Goal: Browse casually: Explore the website without a specific task or goal

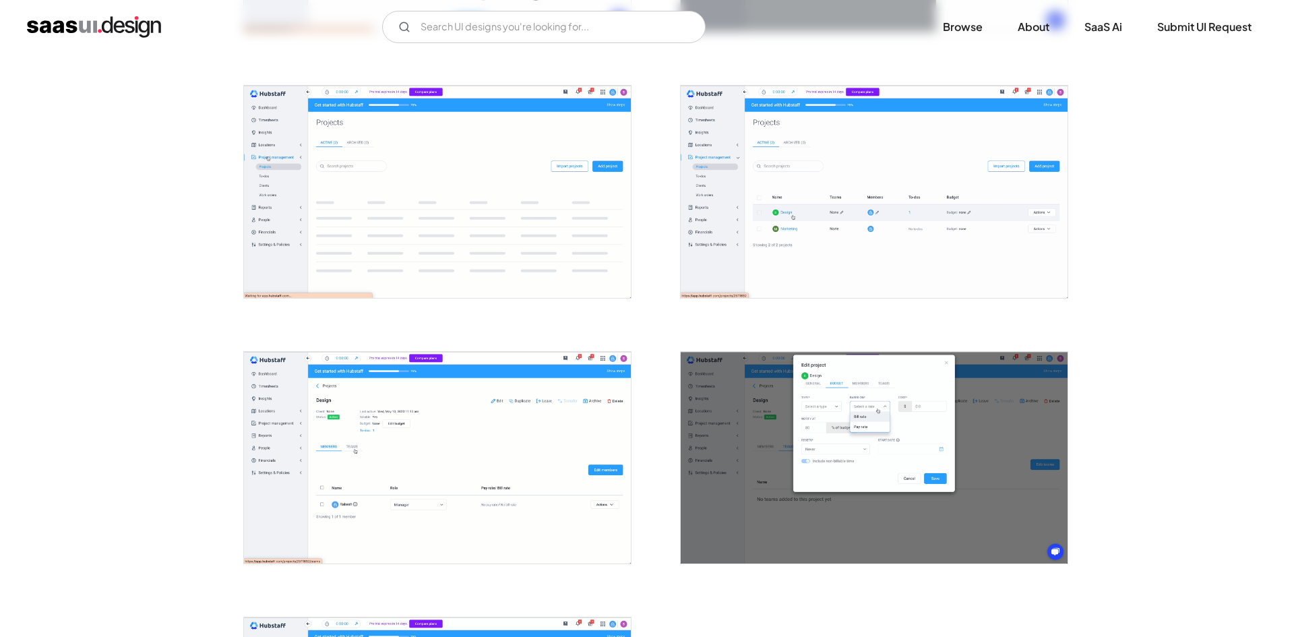
scroll to position [3009, 0]
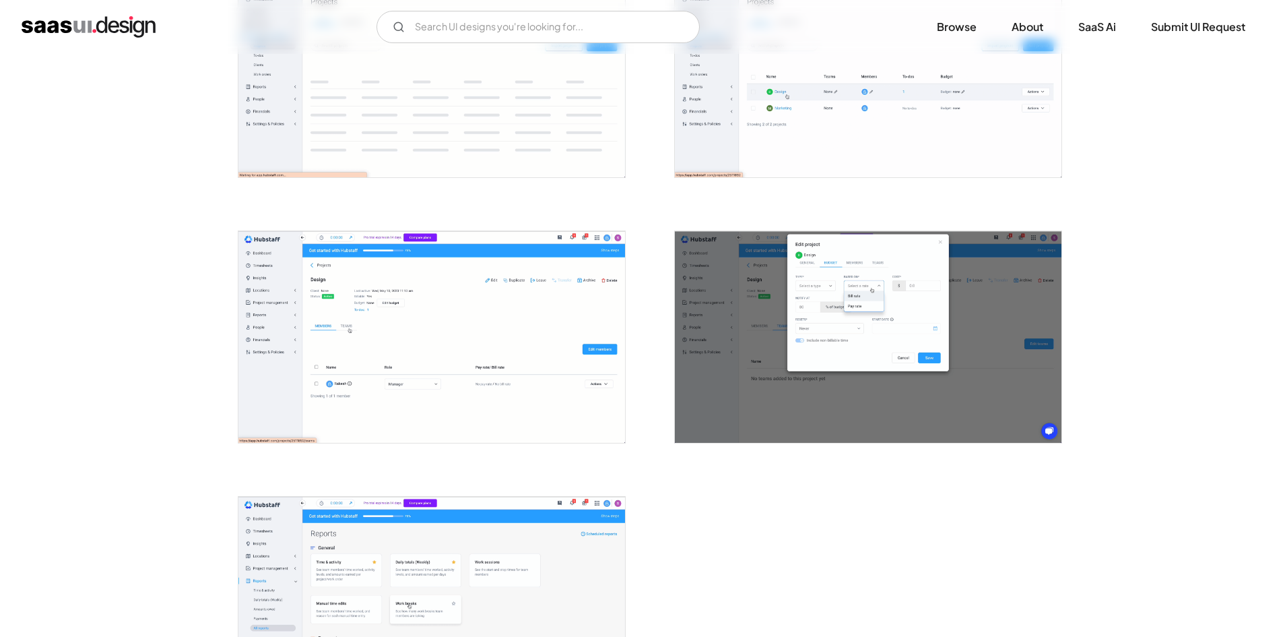
click at [833, 104] on img "open lightbox" at bounding box center [868, 71] width 387 height 212
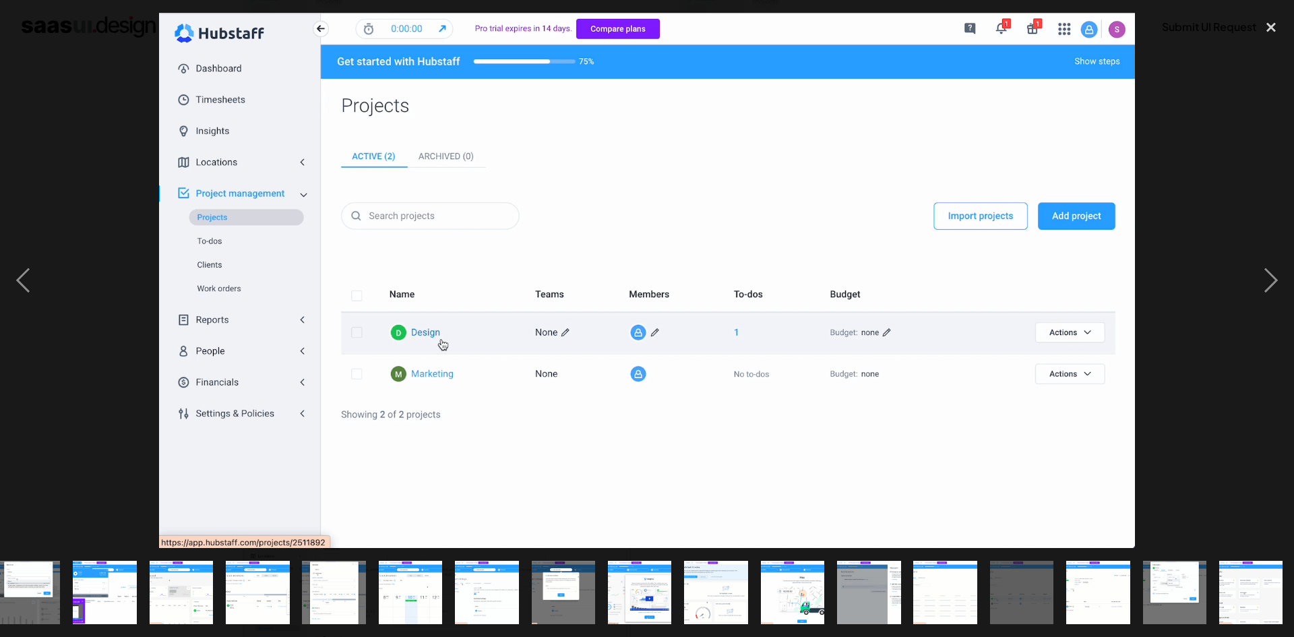
scroll to position [0, 629]
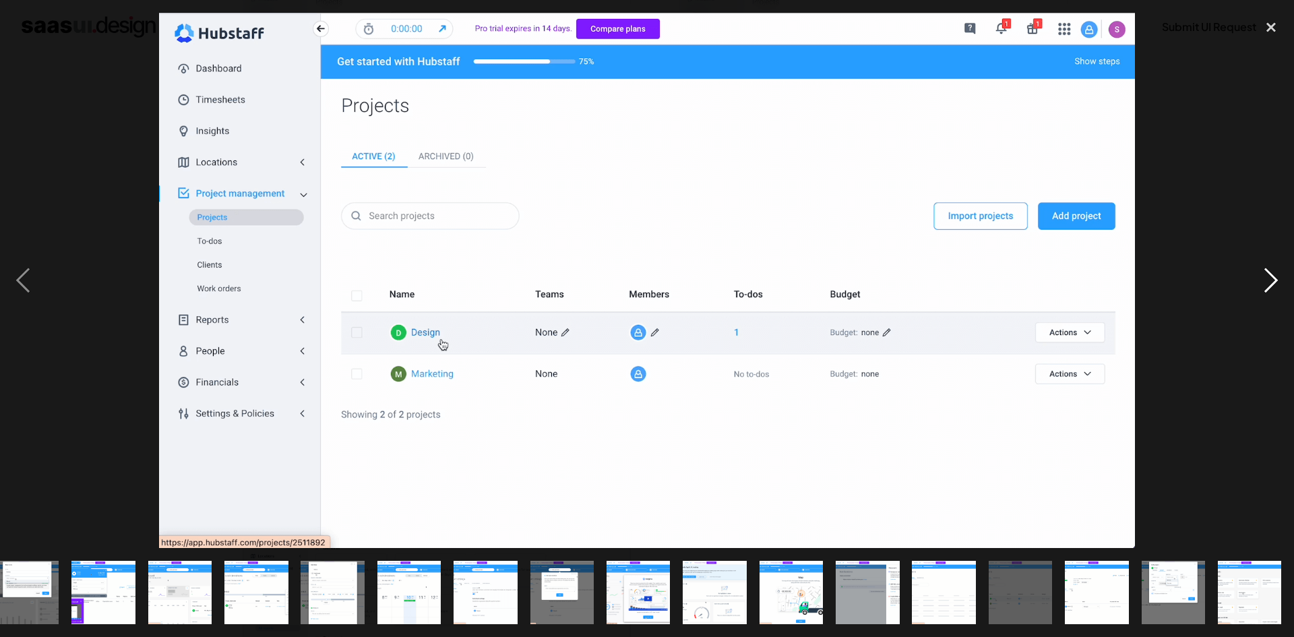
click at [1274, 286] on div "next image" at bounding box center [1271, 280] width 46 height 535
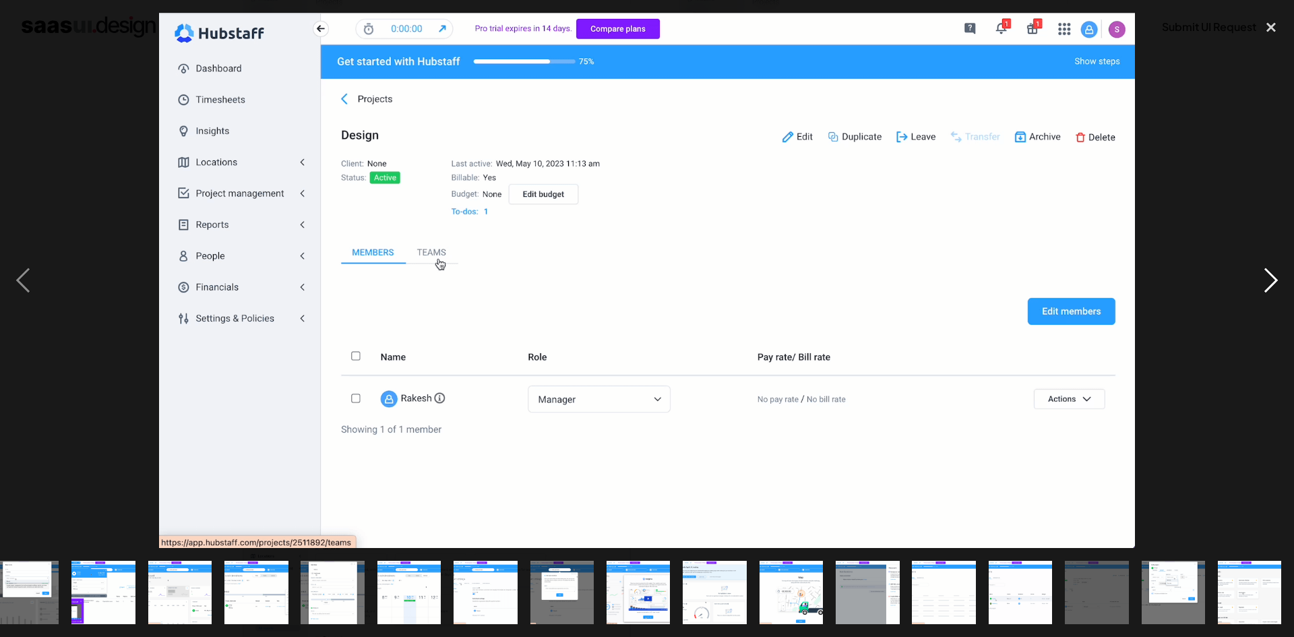
click at [1260, 272] on div "next image" at bounding box center [1271, 280] width 46 height 535
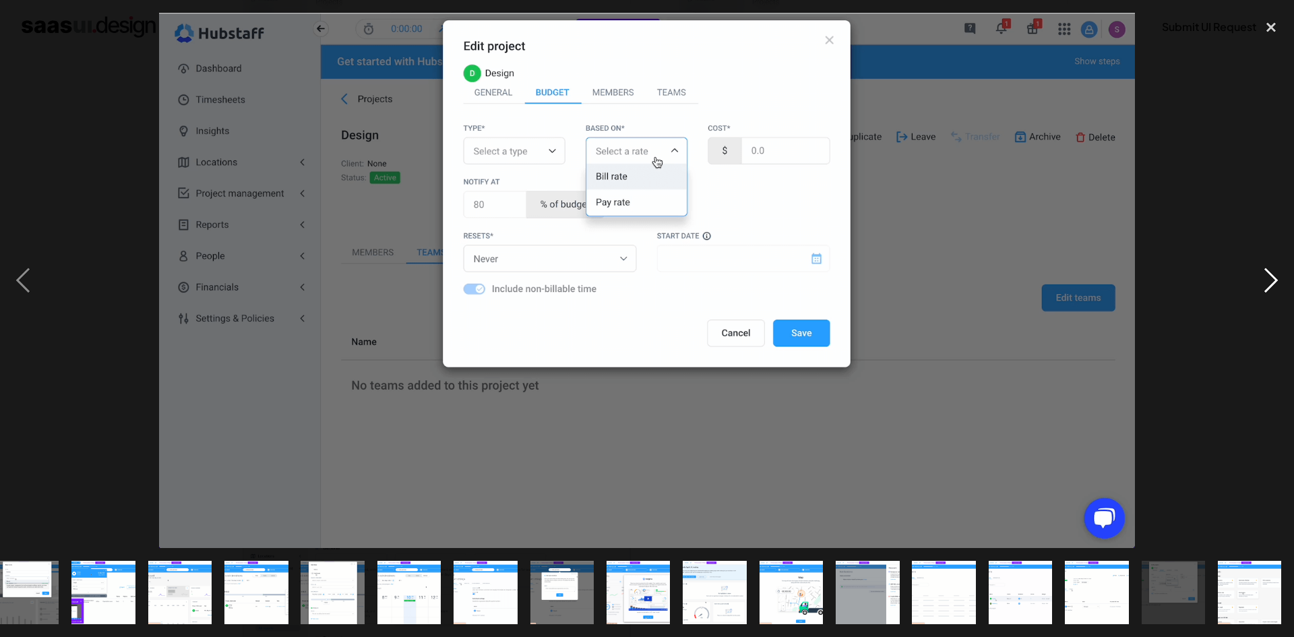
click at [1260, 284] on div "next image" at bounding box center [1271, 280] width 46 height 535
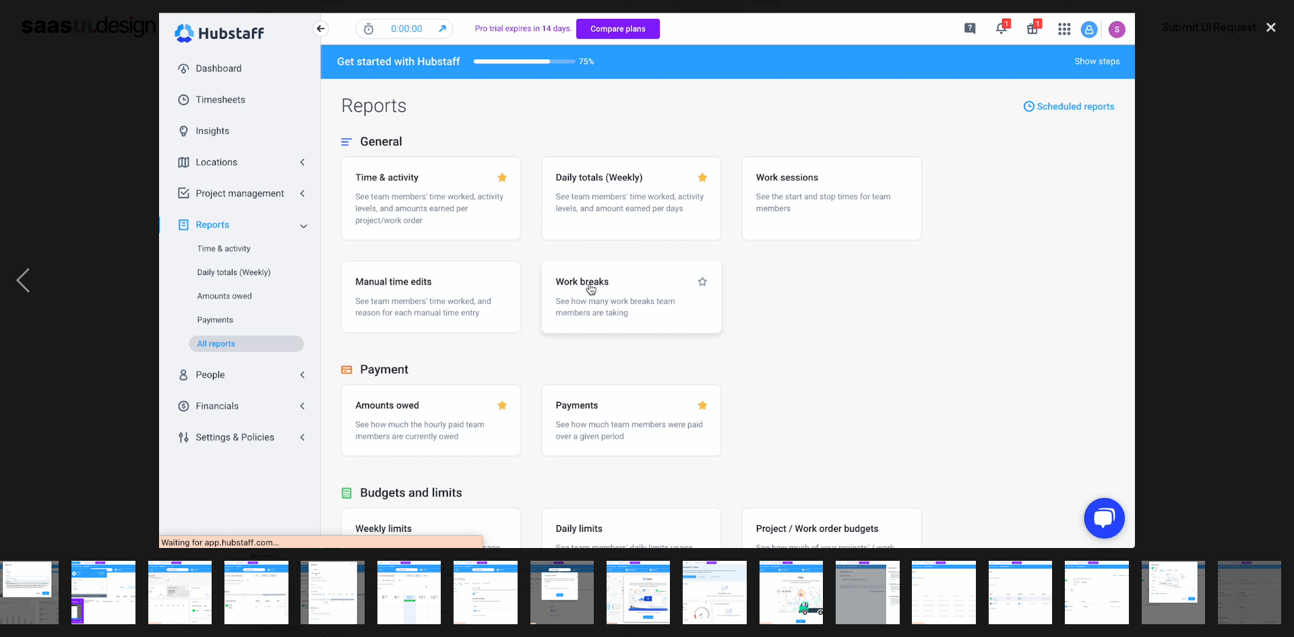
click at [1260, 284] on div "next image" at bounding box center [1271, 280] width 46 height 535
click at [40, 282] on div "previous image" at bounding box center [23, 280] width 46 height 535
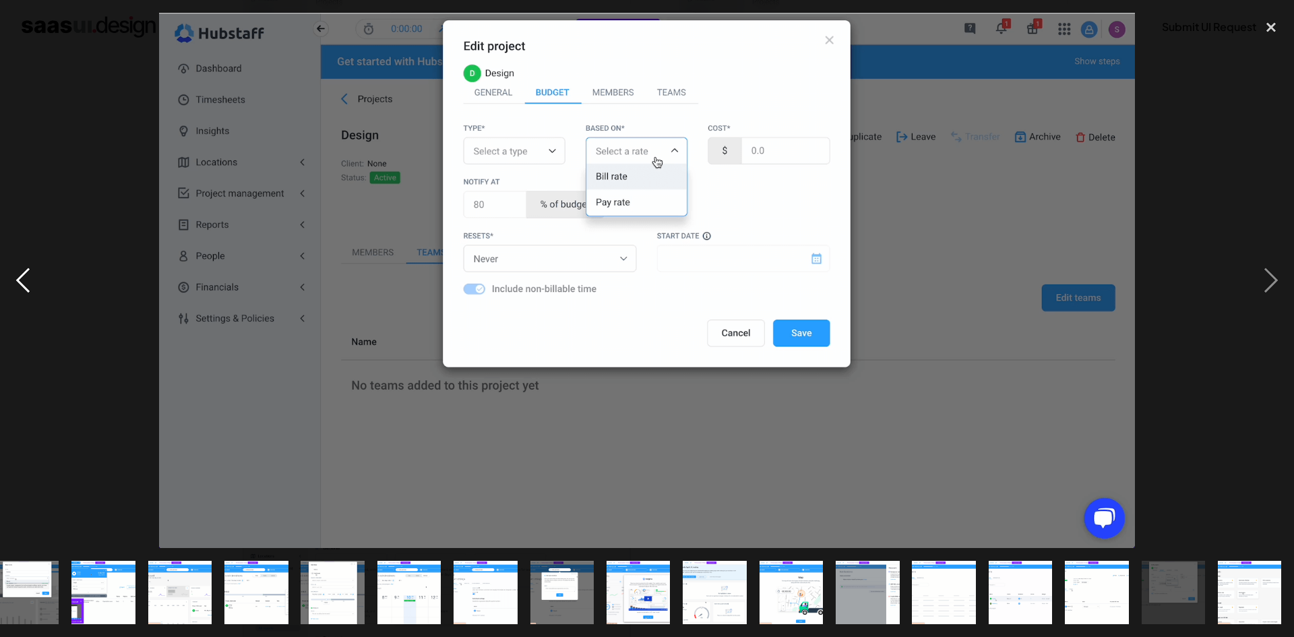
click at [40, 282] on div "previous image" at bounding box center [23, 280] width 46 height 535
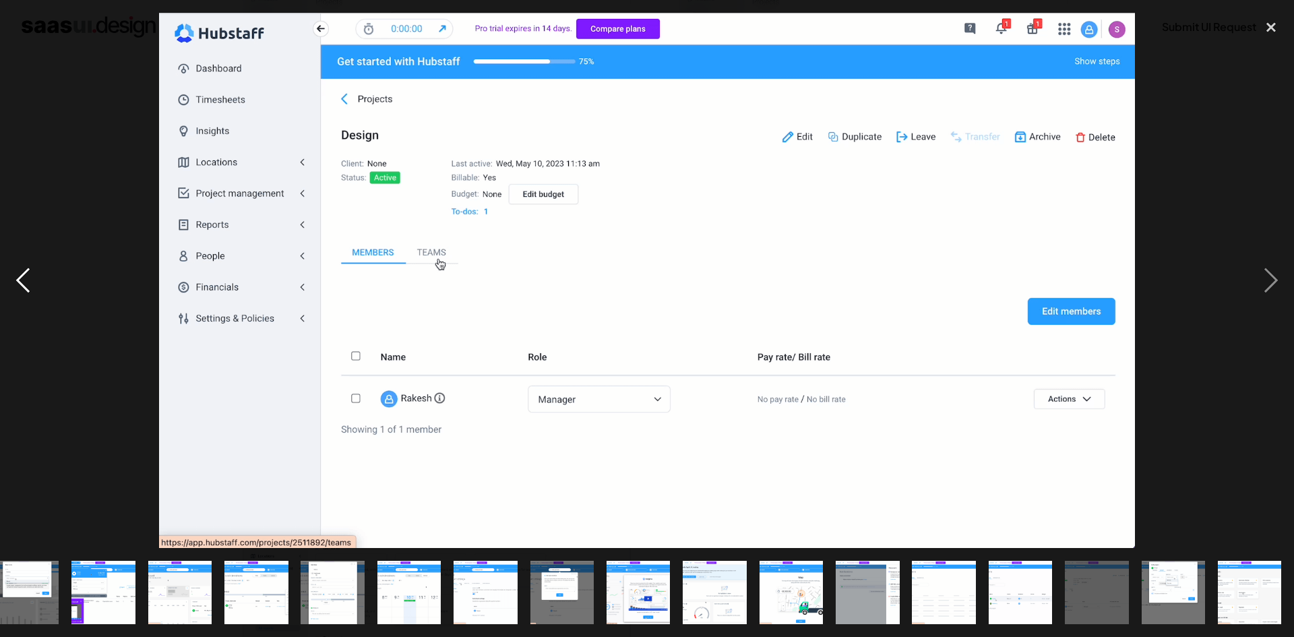
click at [35, 281] on div "previous image" at bounding box center [23, 280] width 46 height 535
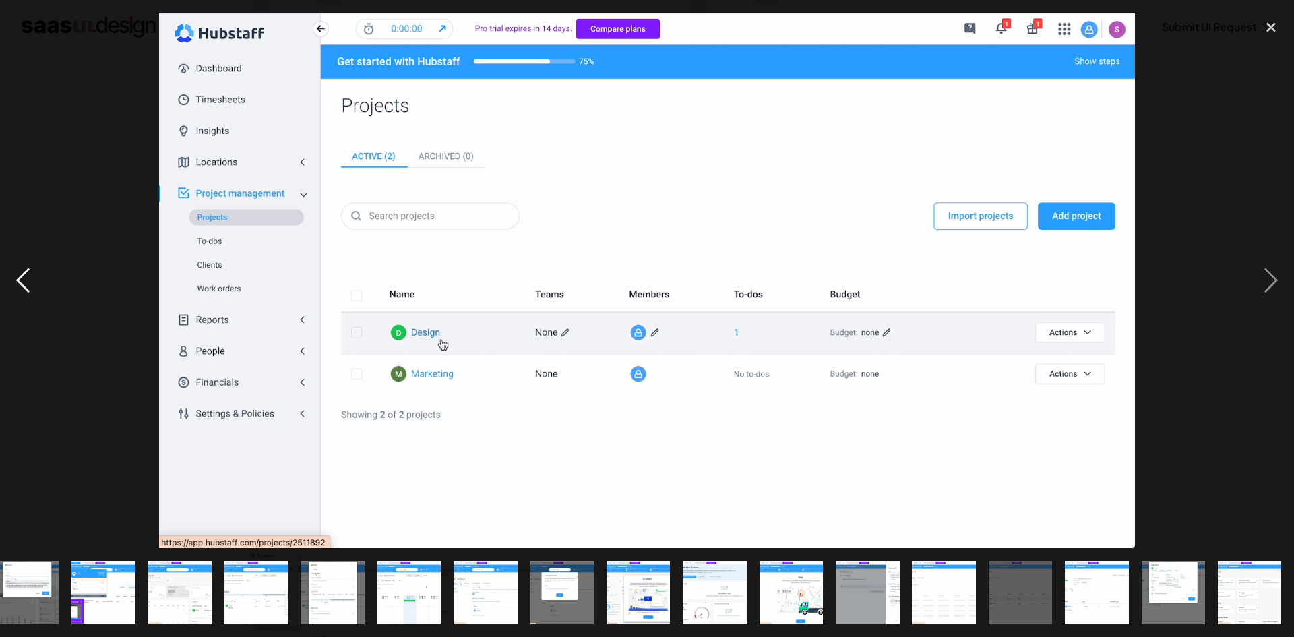
click at [35, 281] on div "previous image" at bounding box center [23, 280] width 46 height 535
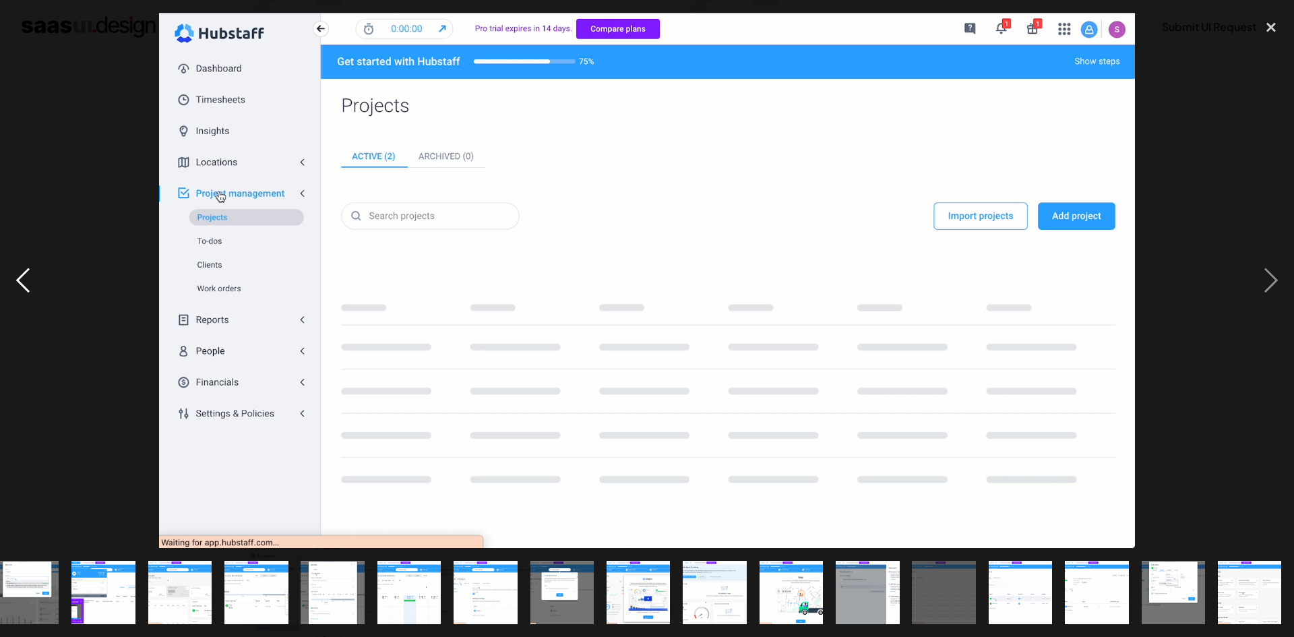
click at [35, 281] on div "previous image" at bounding box center [23, 280] width 46 height 535
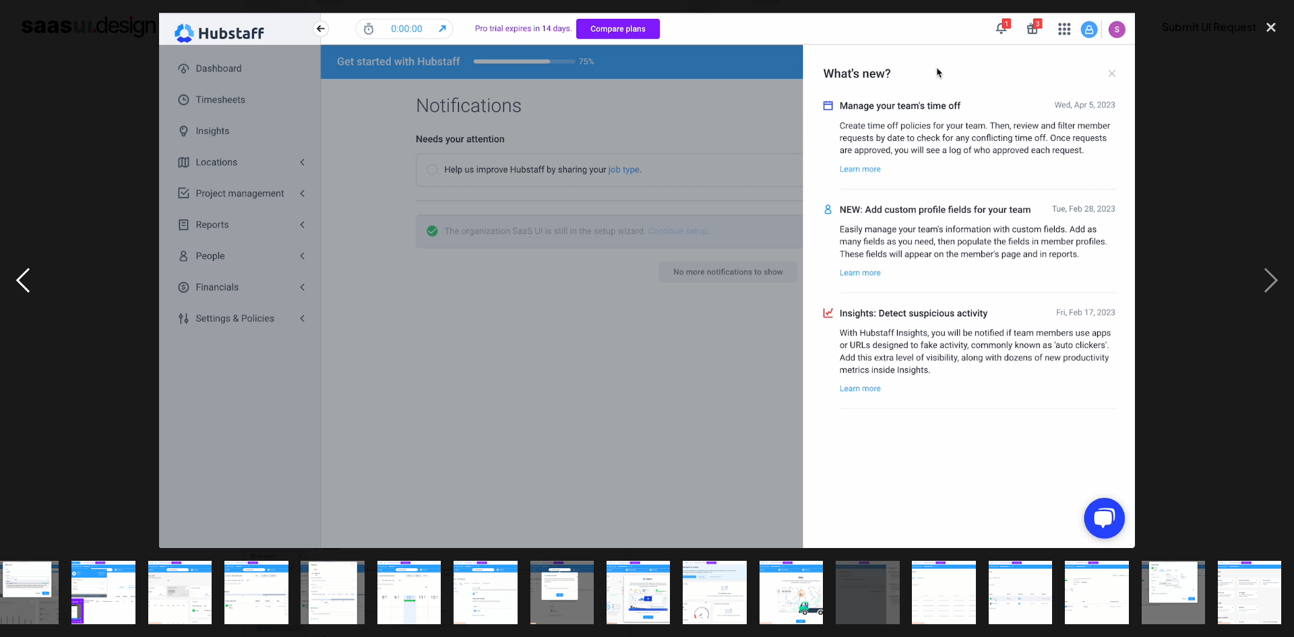
drag, startPoint x: 35, startPoint y: 281, endPoint x: 20, endPoint y: 268, distance: 20.1
click at [20, 268] on div "previous image" at bounding box center [23, 280] width 46 height 535
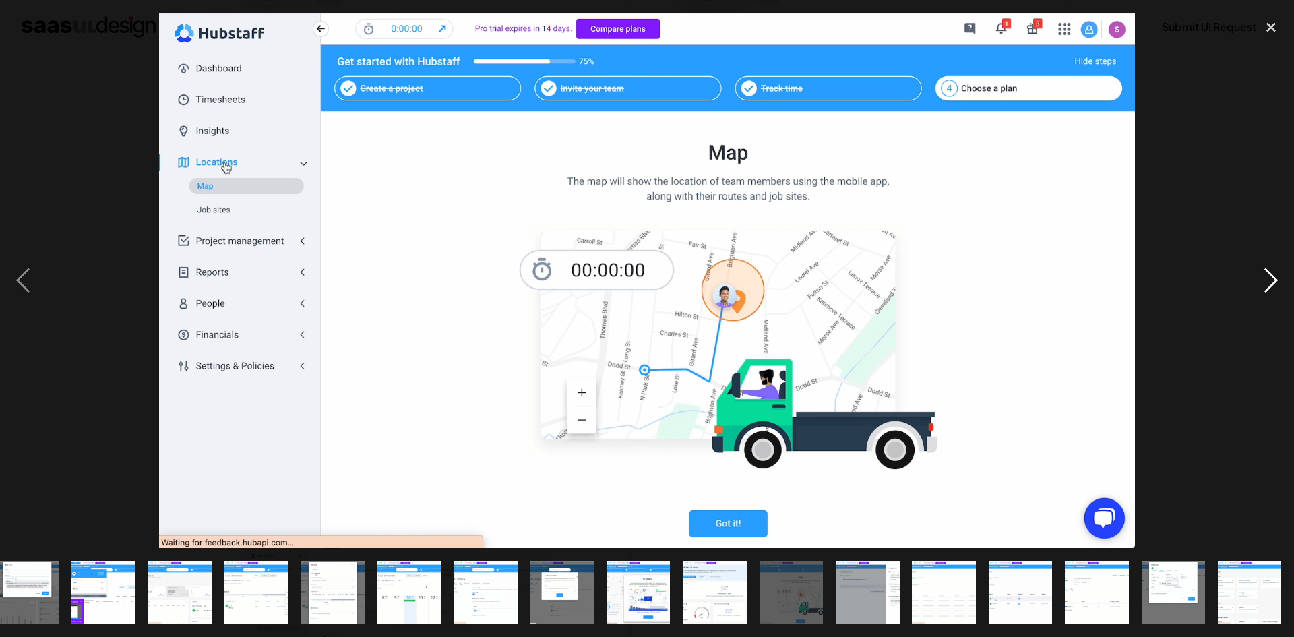
click at [1268, 281] on div "next image" at bounding box center [1271, 280] width 46 height 535
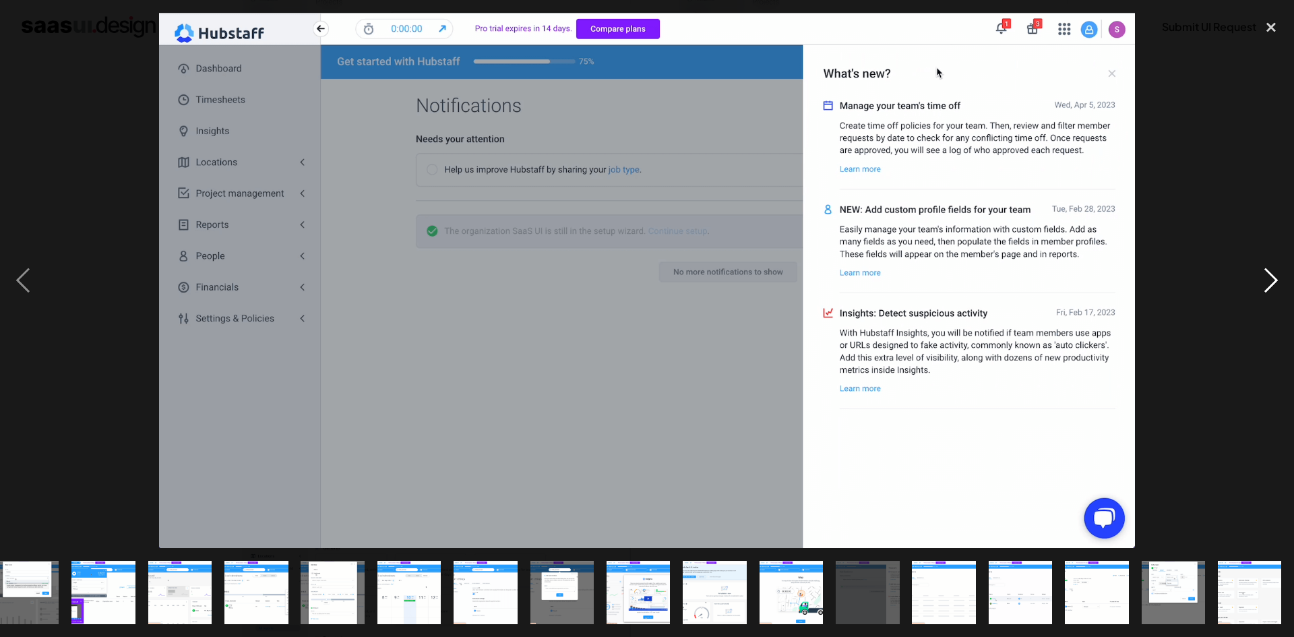
click at [1269, 284] on div "next image" at bounding box center [1271, 280] width 46 height 535
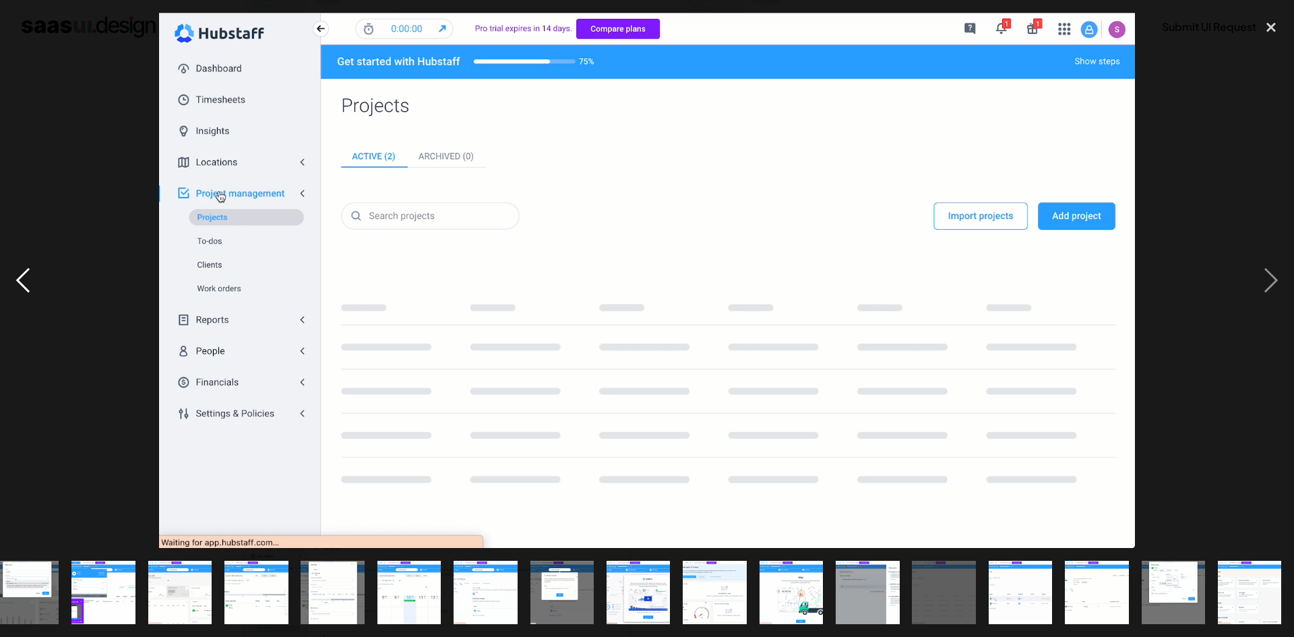
click at [28, 287] on div "previous image" at bounding box center [23, 280] width 46 height 535
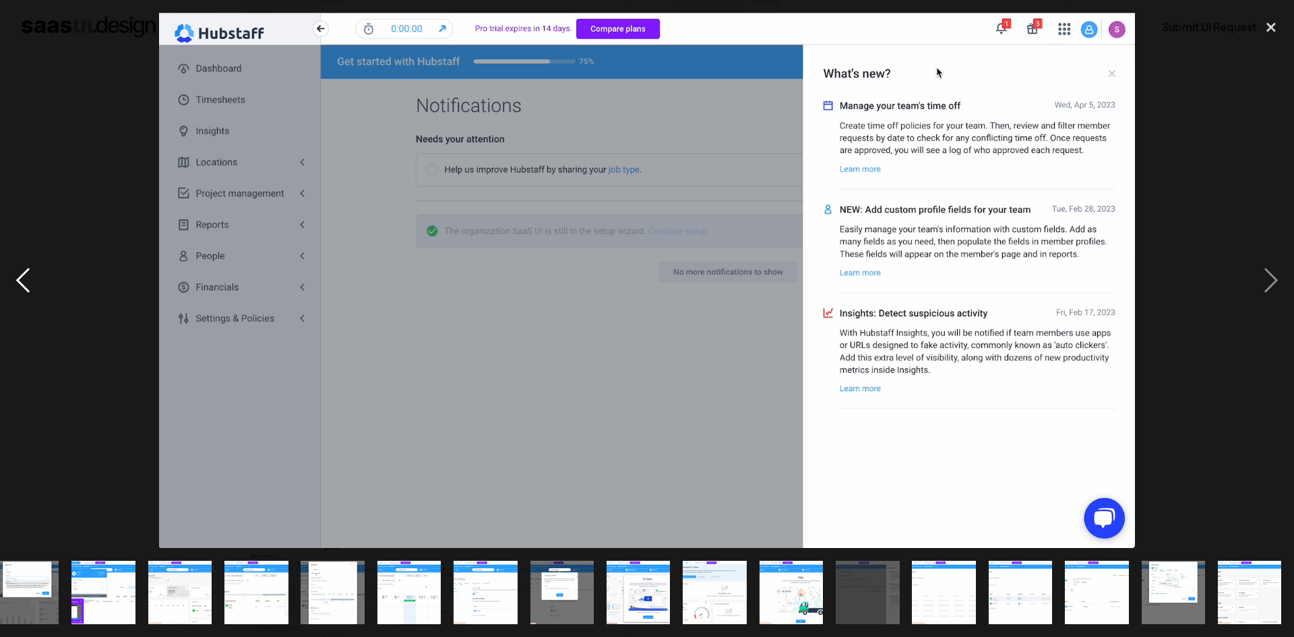
click at [28, 287] on div "previous image" at bounding box center [23, 280] width 46 height 535
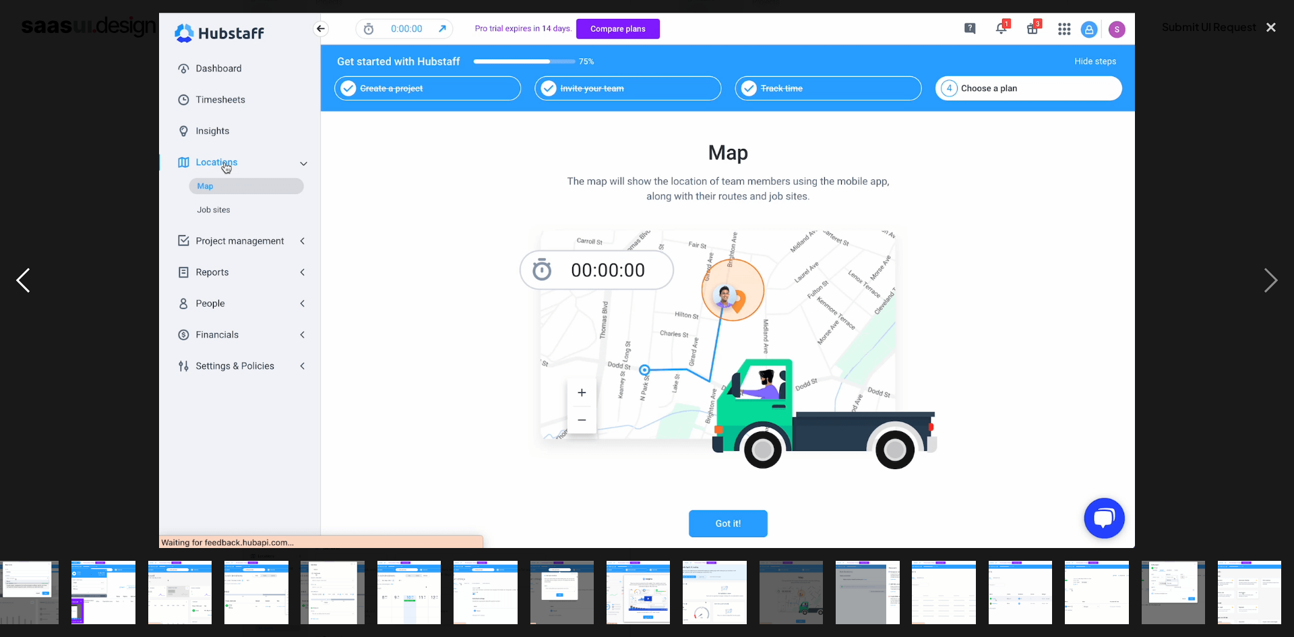
click at [28, 287] on div "previous image" at bounding box center [23, 280] width 46 height 535
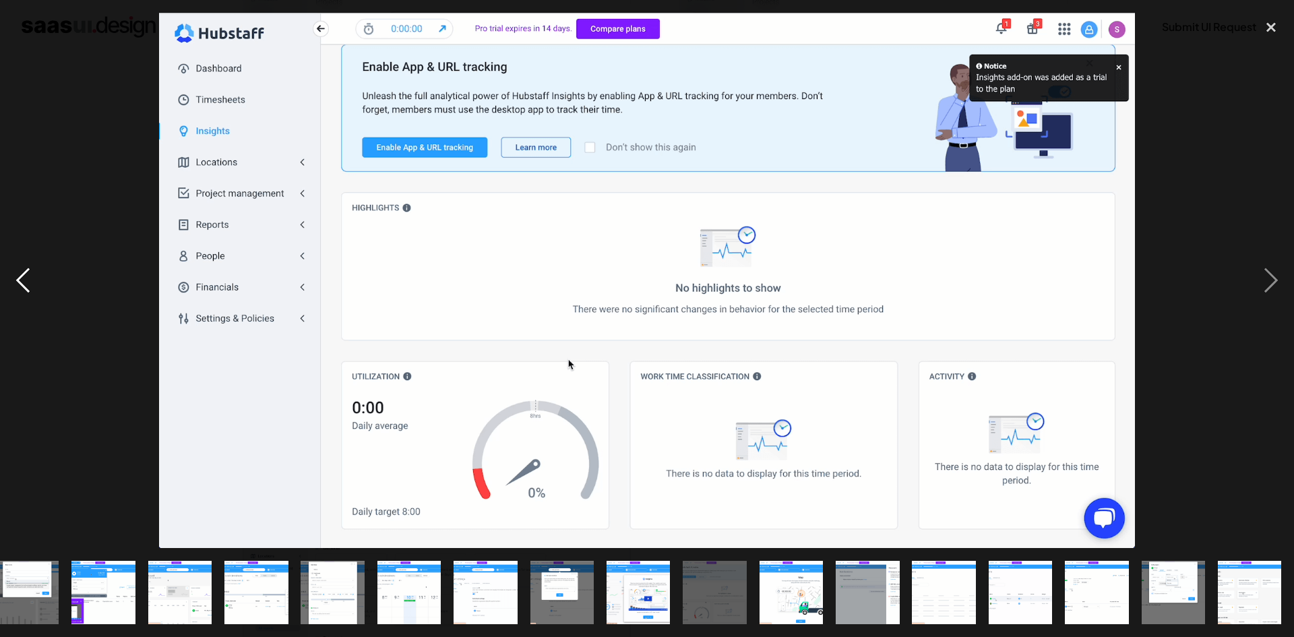
click at [19, 276] on div "previous image" at bounding box center [23, 280] width 46 height 535
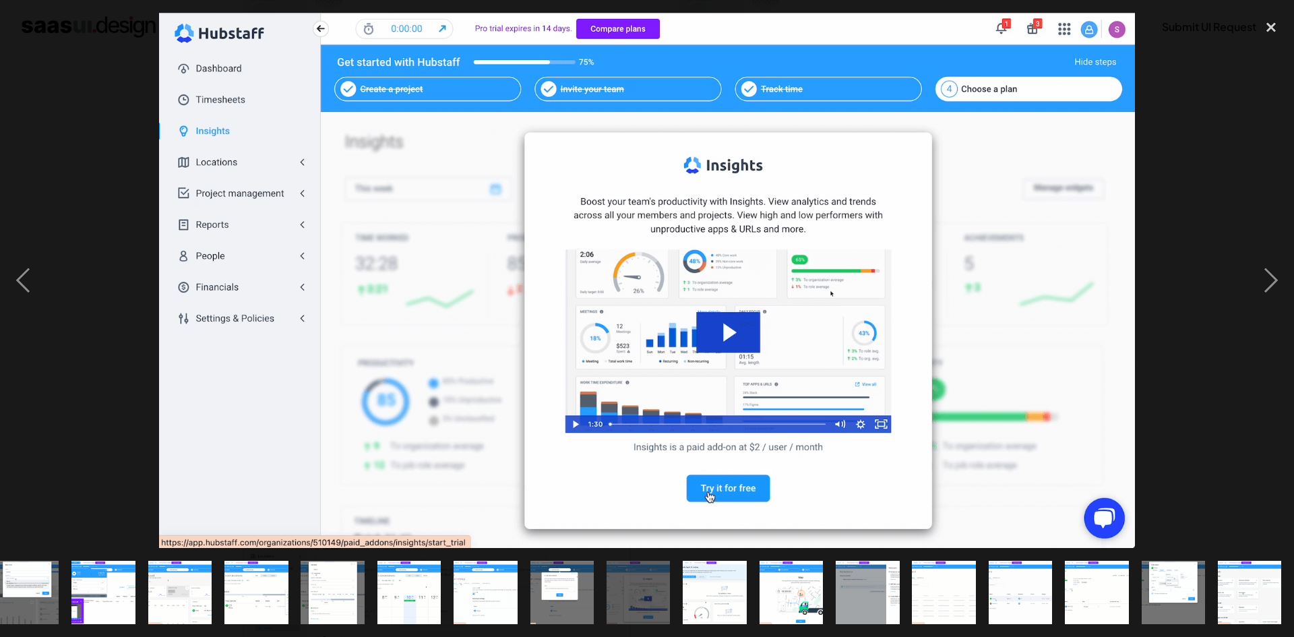
click at [726, 333] on img at bounding box center [647, 280] width 976 height 535
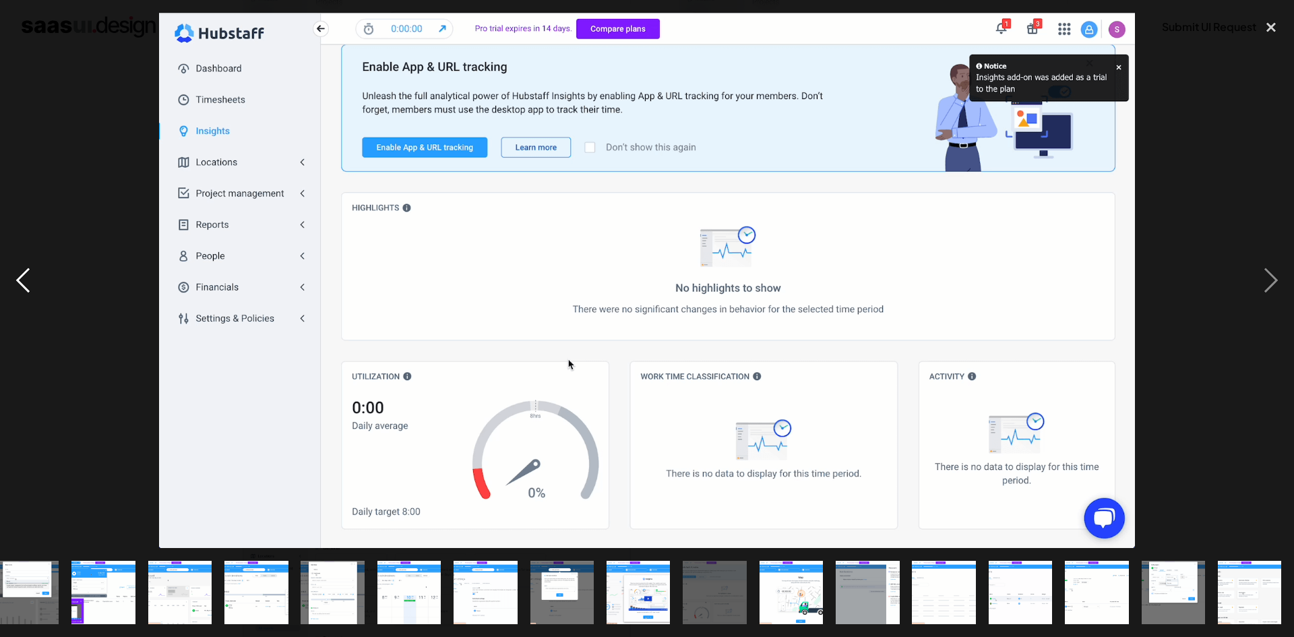
click at [15, 253] on div "previous image" at bounding box center [23, 280] width 46 height 535
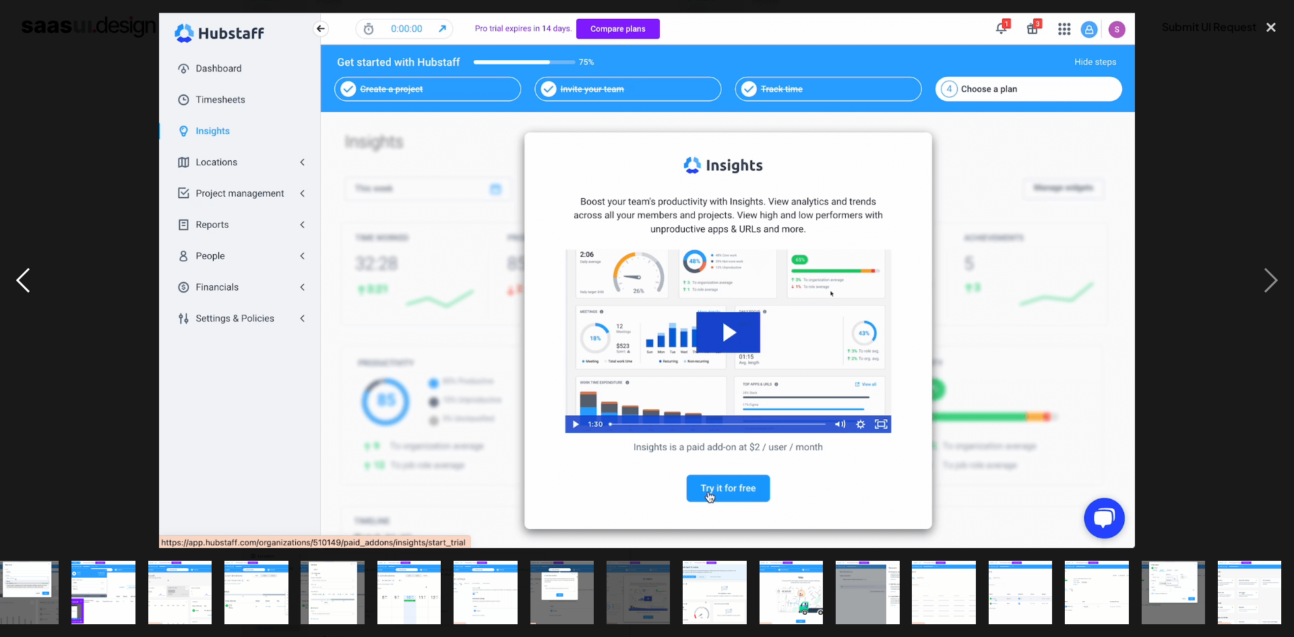
click at [15, 253] on div "previous image" at bounding box center [23, 280] width 46 height 535
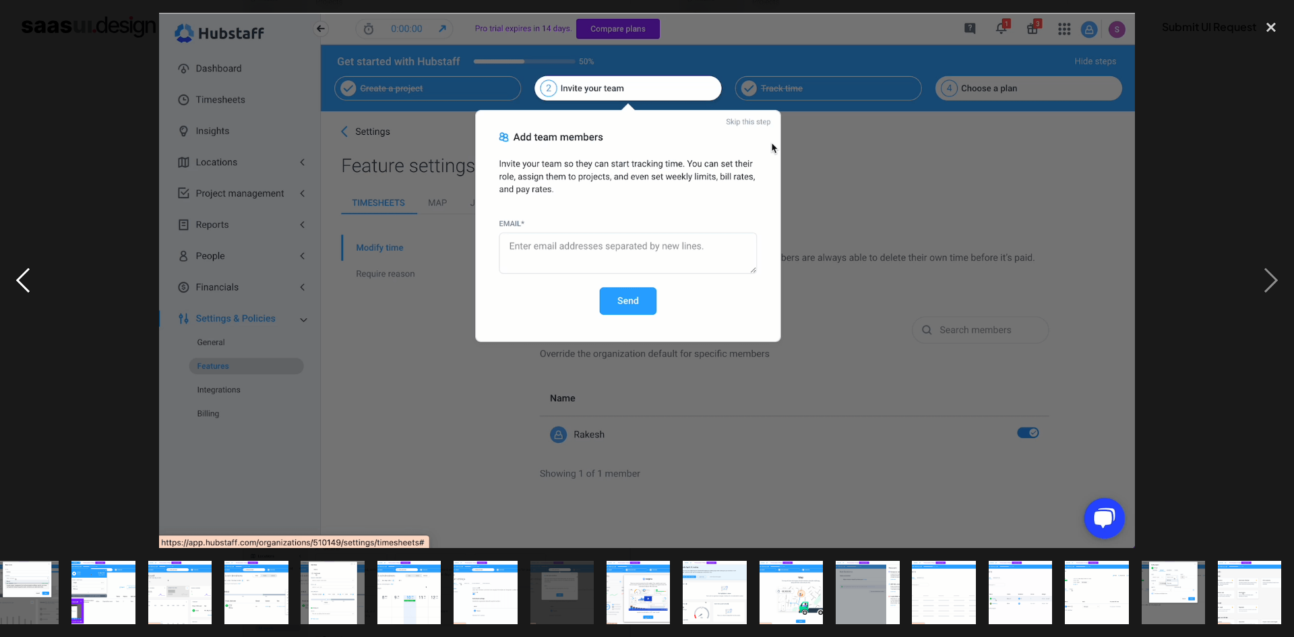
click at [16, 272] on div "previous image" at bounding box center [23, 280] width 46 height 535
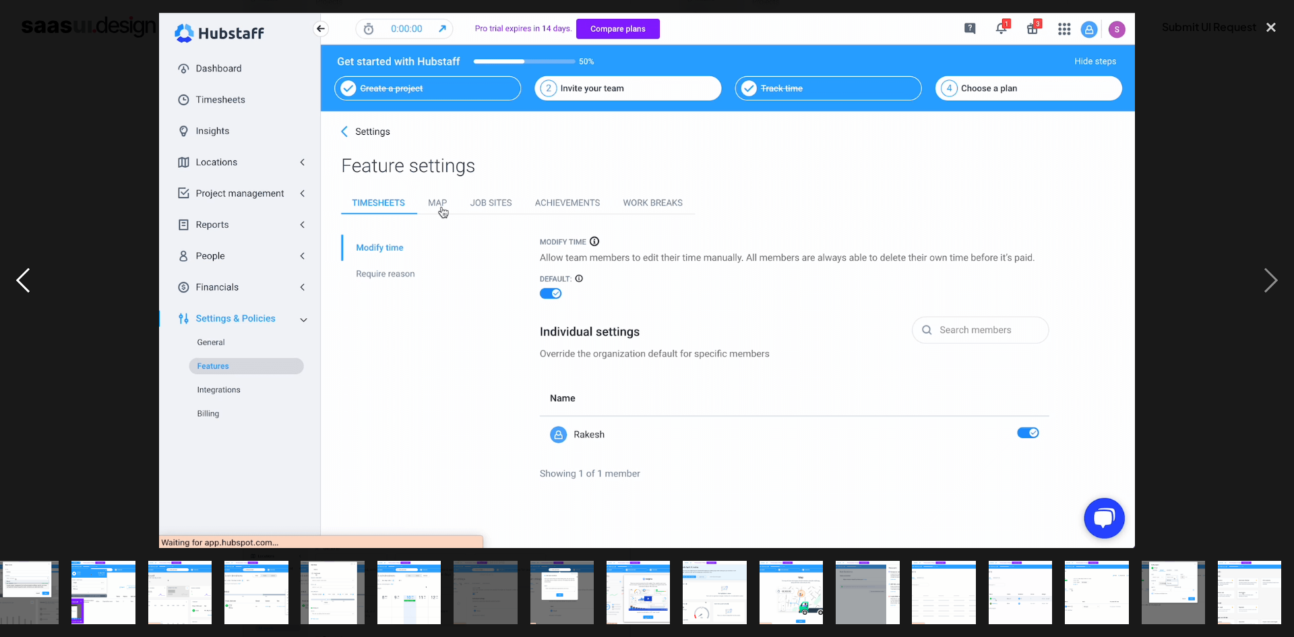
click at [28, 284] on div "previous image" at bounding box center [23, 280] width 46 height 535
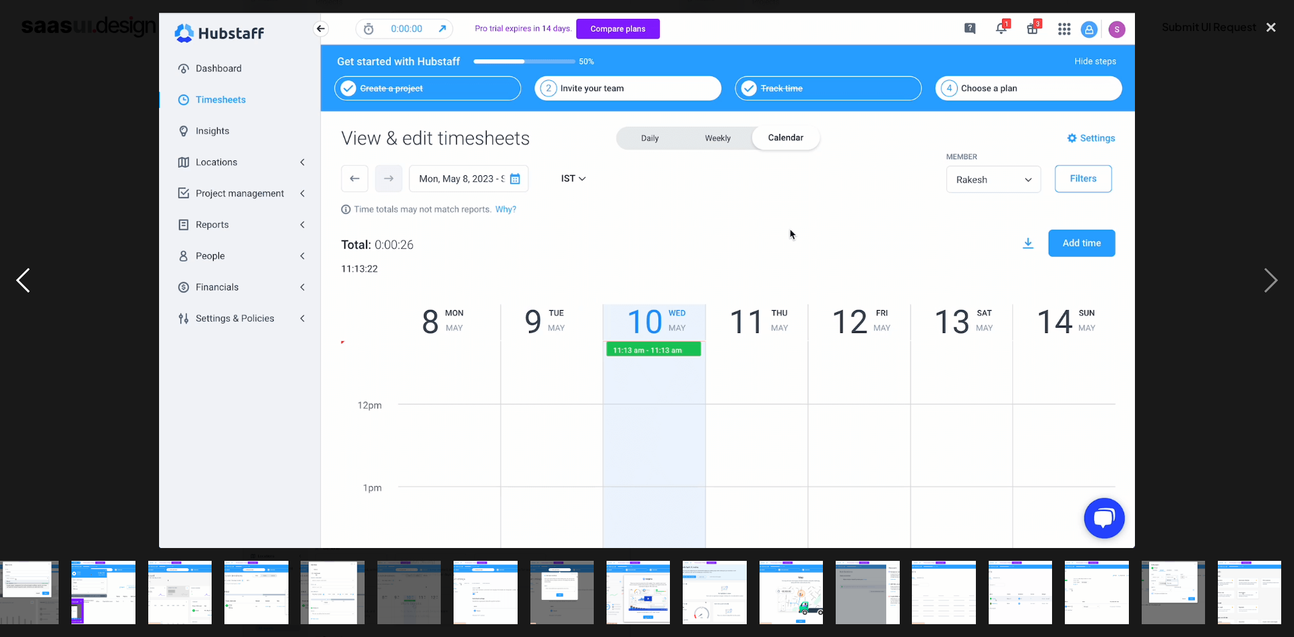
click at [31, 294] on div "previous image" at bounding box center [23, 280] width 46 height 535
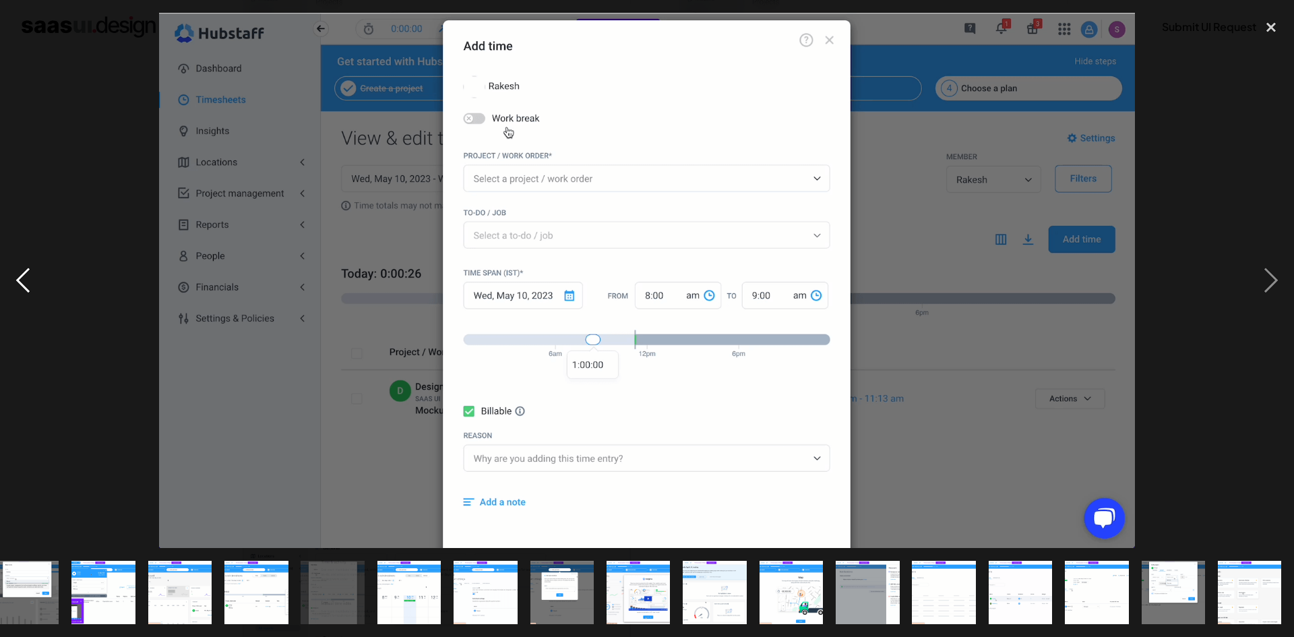
click at [25, 294] on div "previous image" at bounding box center [23, 280] width 46 height 535
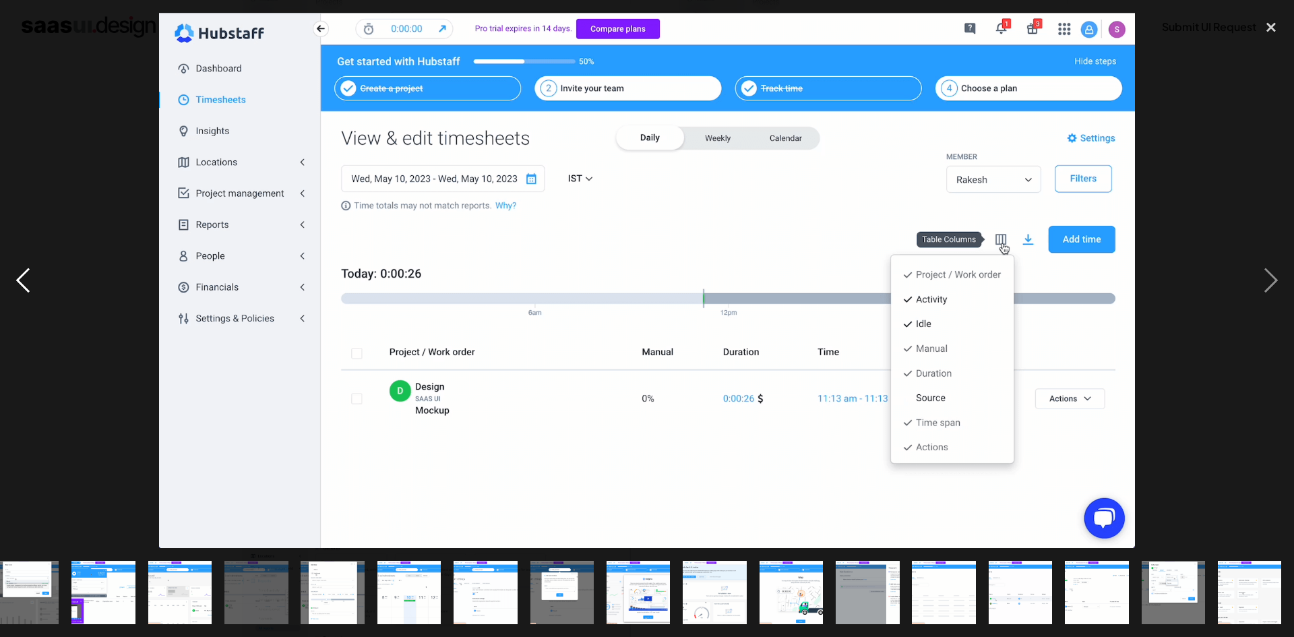
click at [25, 294] on div "previous image" at bounding box center [23, 280] width 46 height 535
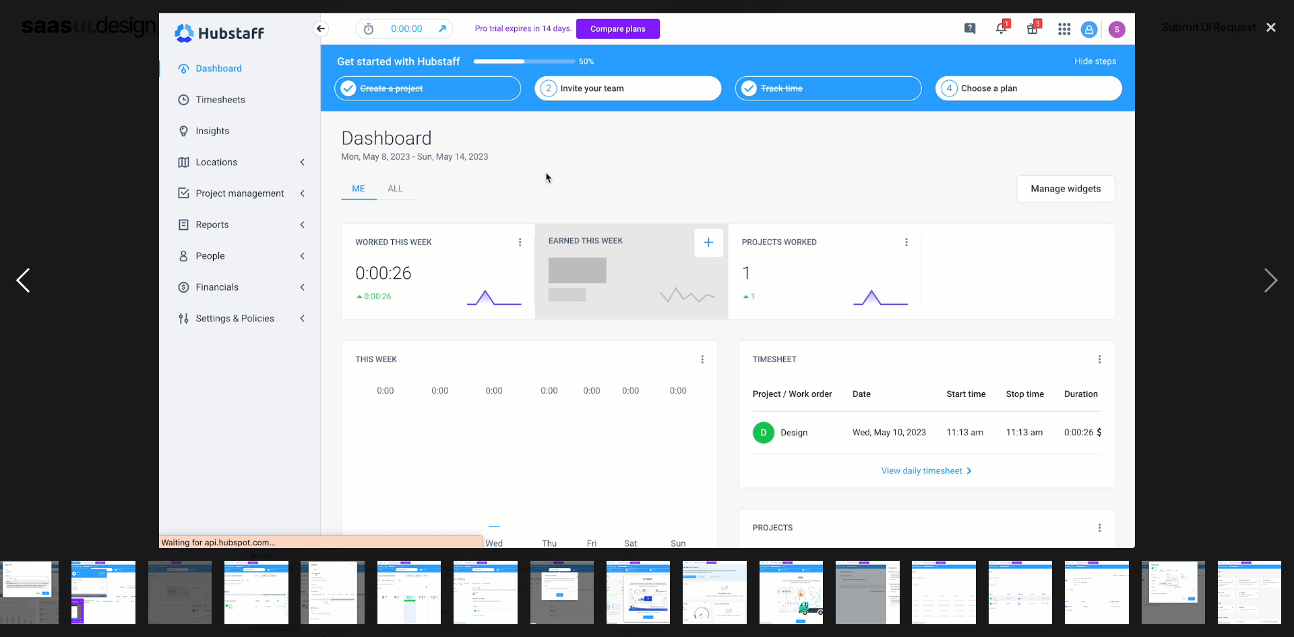
click at [25, 294] on div "previous image" at bounding box center [23, 280] width 46 height 535
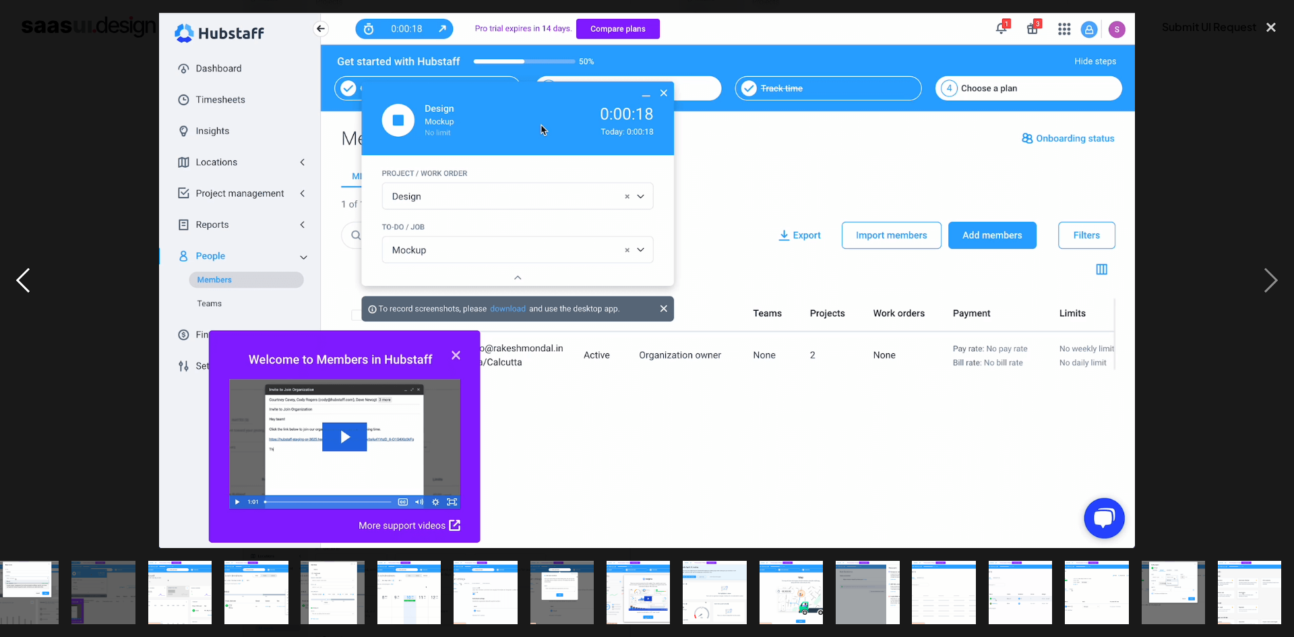
click at [25, 294] on div "previous image" at bounding box center [23, 280] width 46 height 535
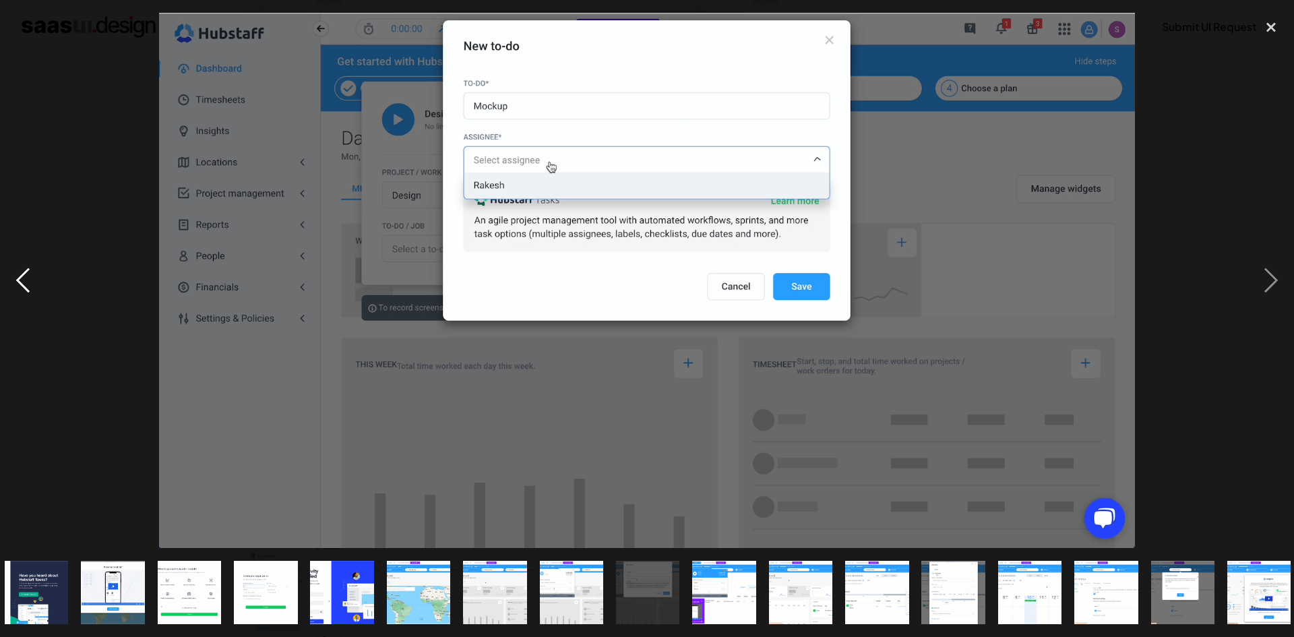
scroll to position [0, 0]
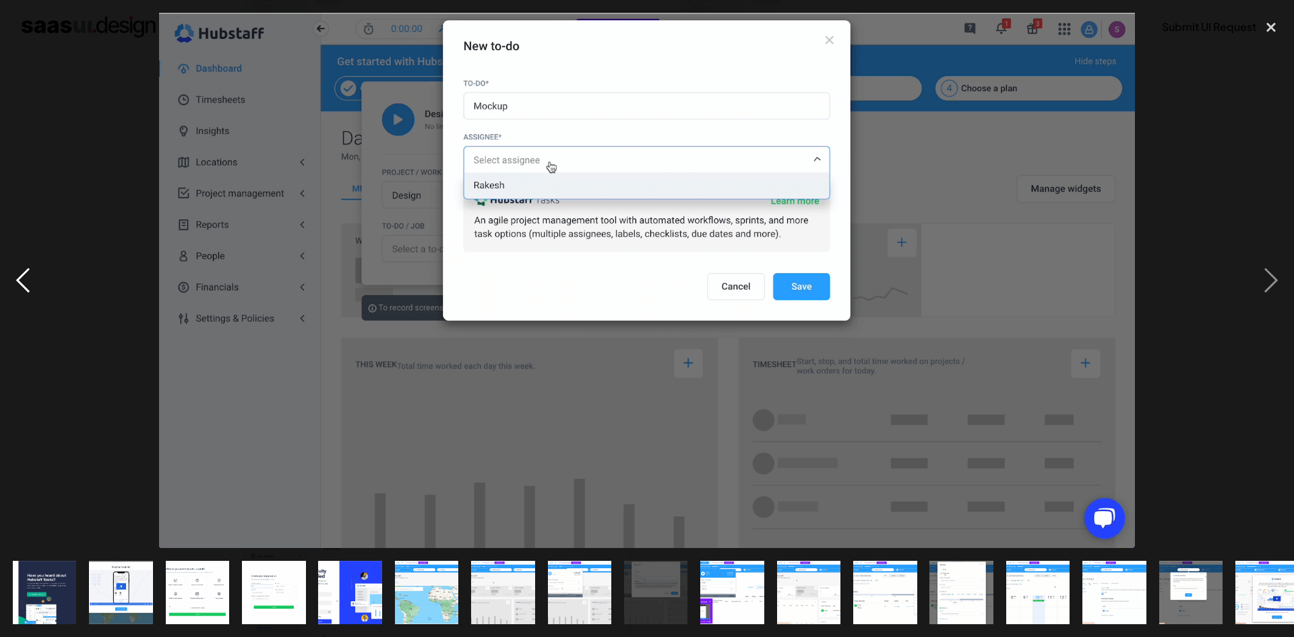
click at [25, 292] on div "previous image" at bounding box center [23, 280] width 46 height 535
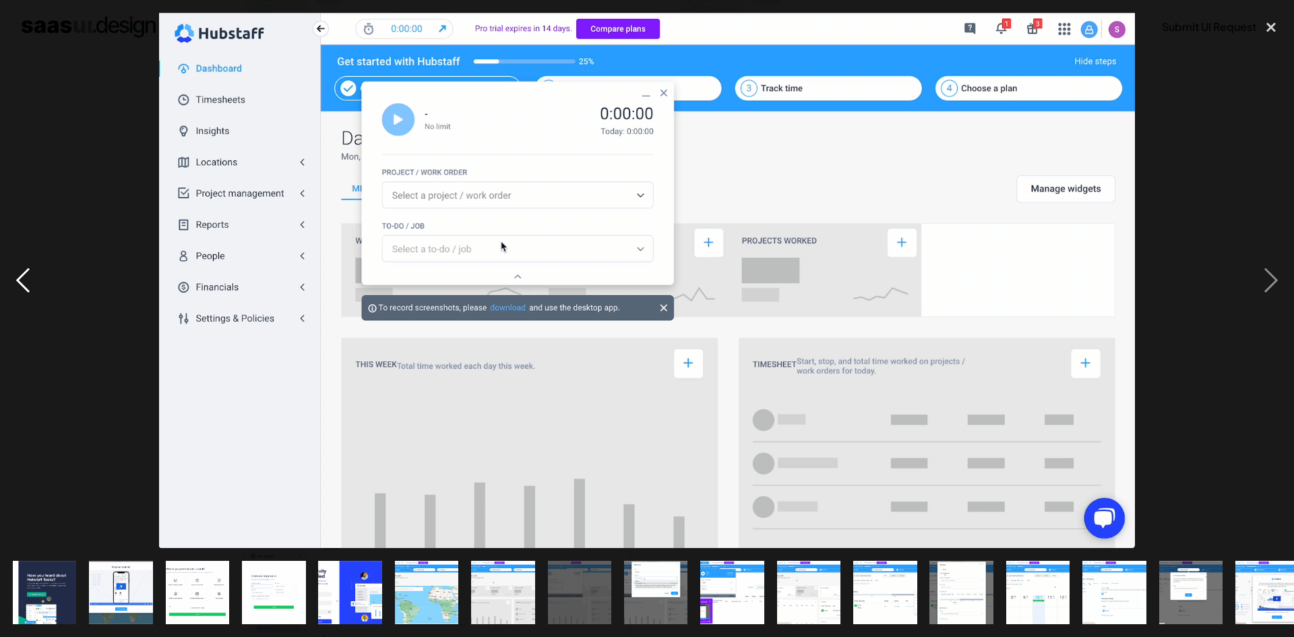
click at [25, 292] on div "previous image" at bounding box center [23, 280] width 46 height 535
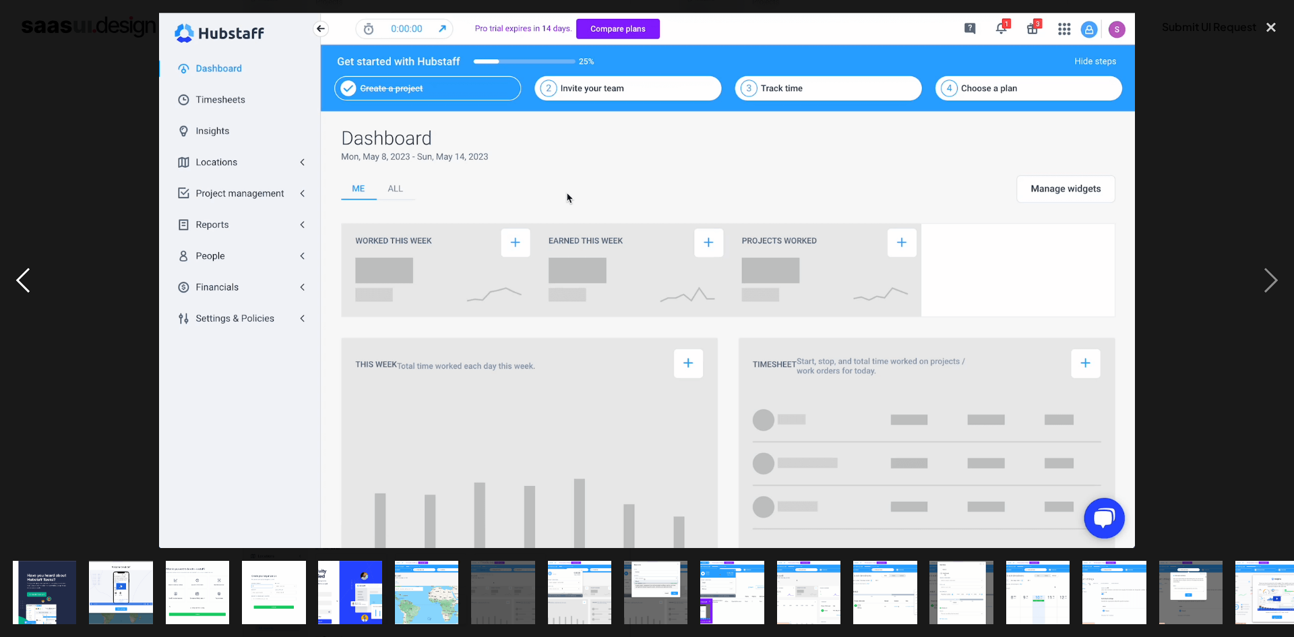
click at [25, 292] on div "previous image" at bounding box center [23, 280] width 46 height 535
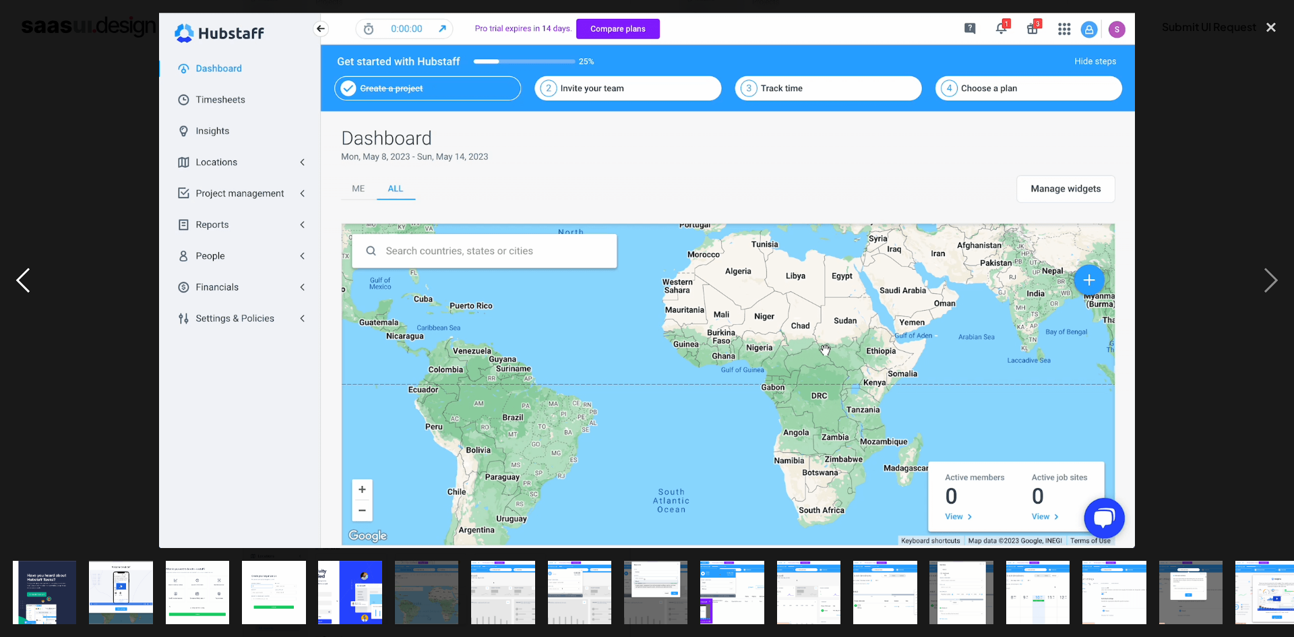
click at [25, 292] on div "previous image" at bounding box center [23, 280] width 46 height 535
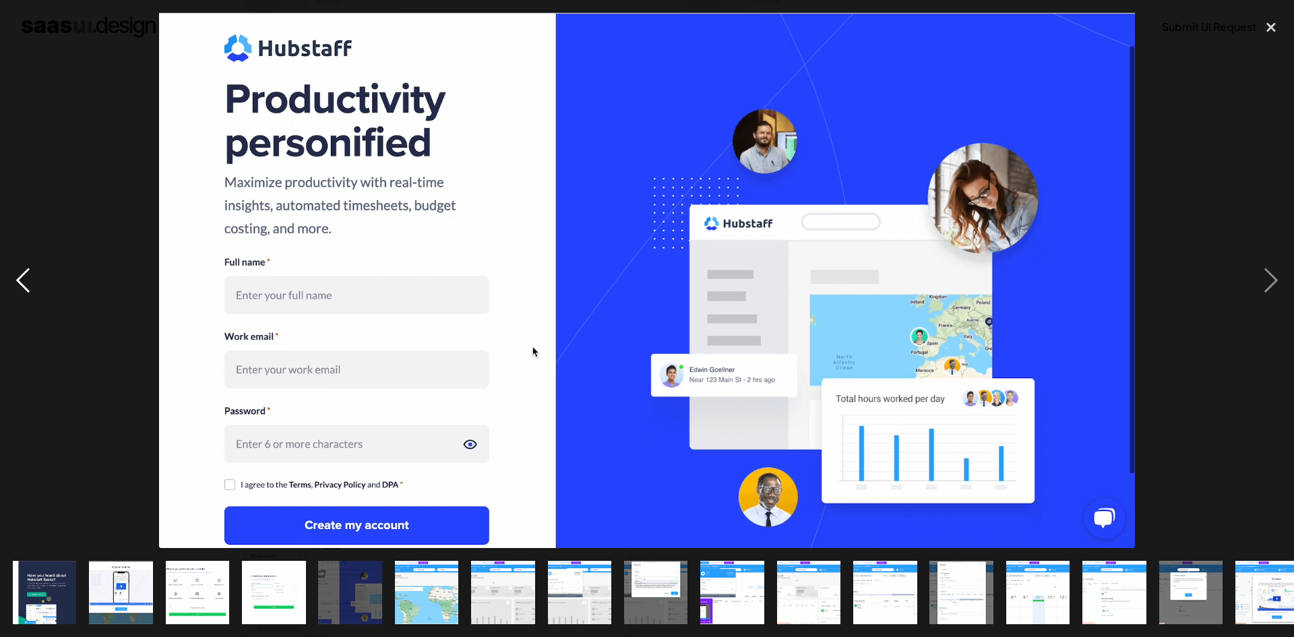
click at [25, 292] on div "previous image" at bounding box center [23, 280] width 46 height 535
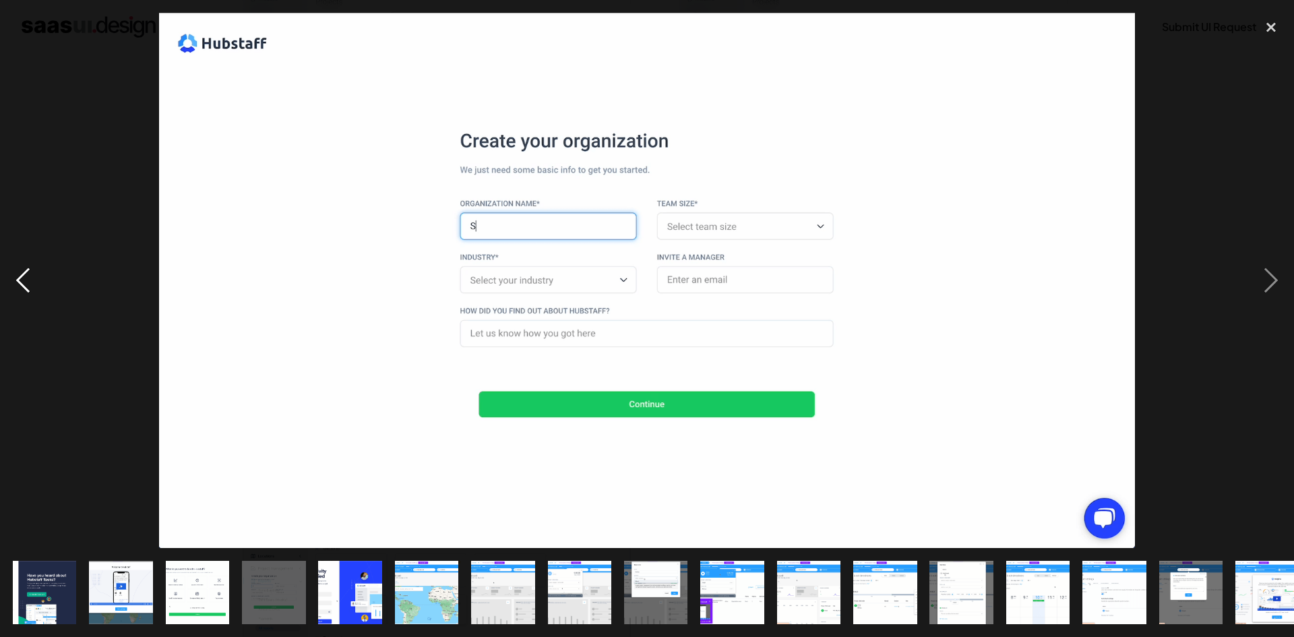
click at [25, 292] on div "previous image" at bounding box center [23, 280] width 46 height 535
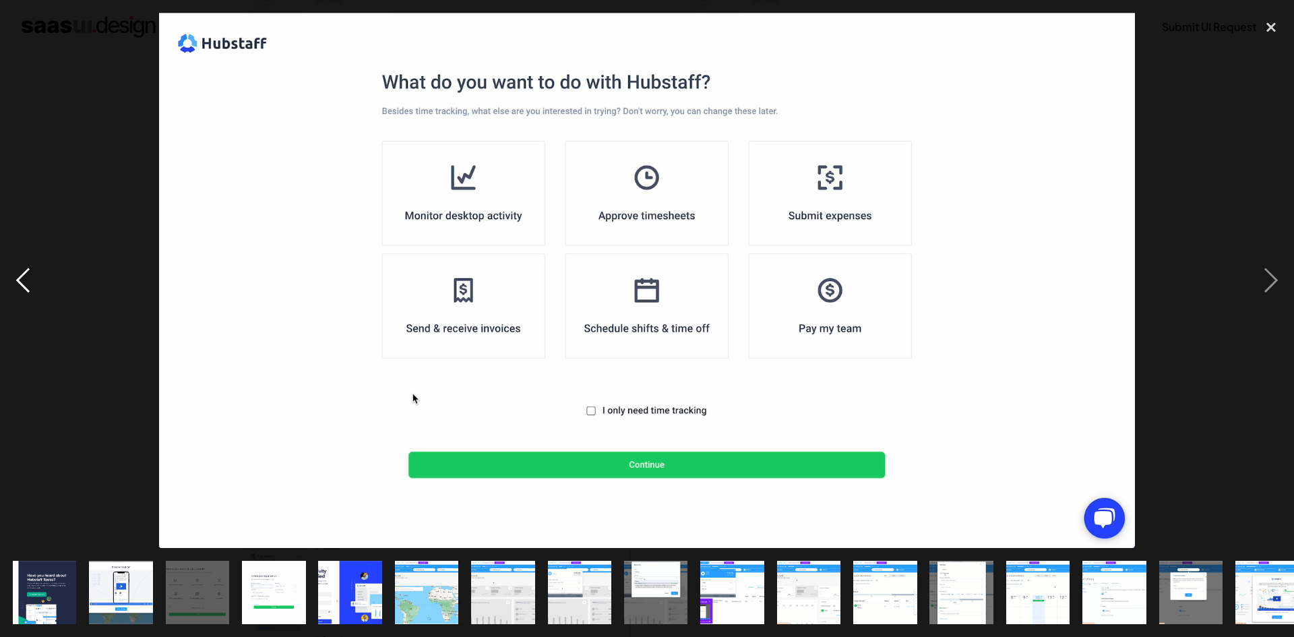
click at [25, 292] on div "previous image" at bounding box center [23, 280] width 46 height 535
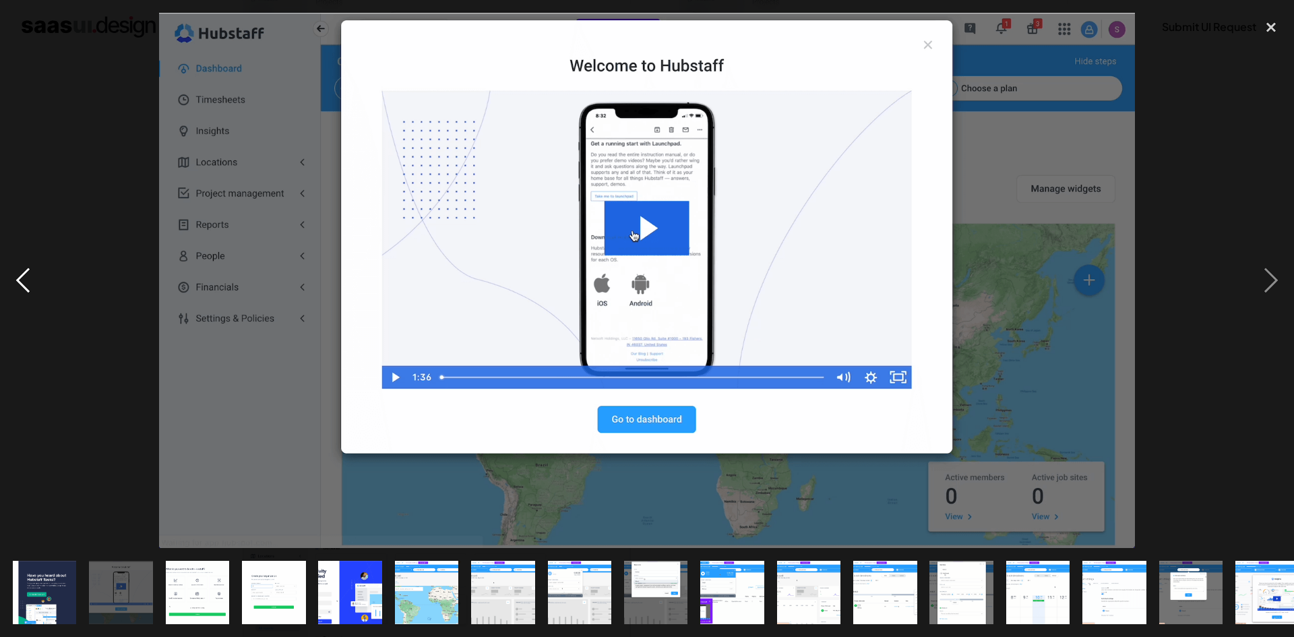
click at [25, 292] on div "previous image" at bounding box center [23, 280] width 46 height 535
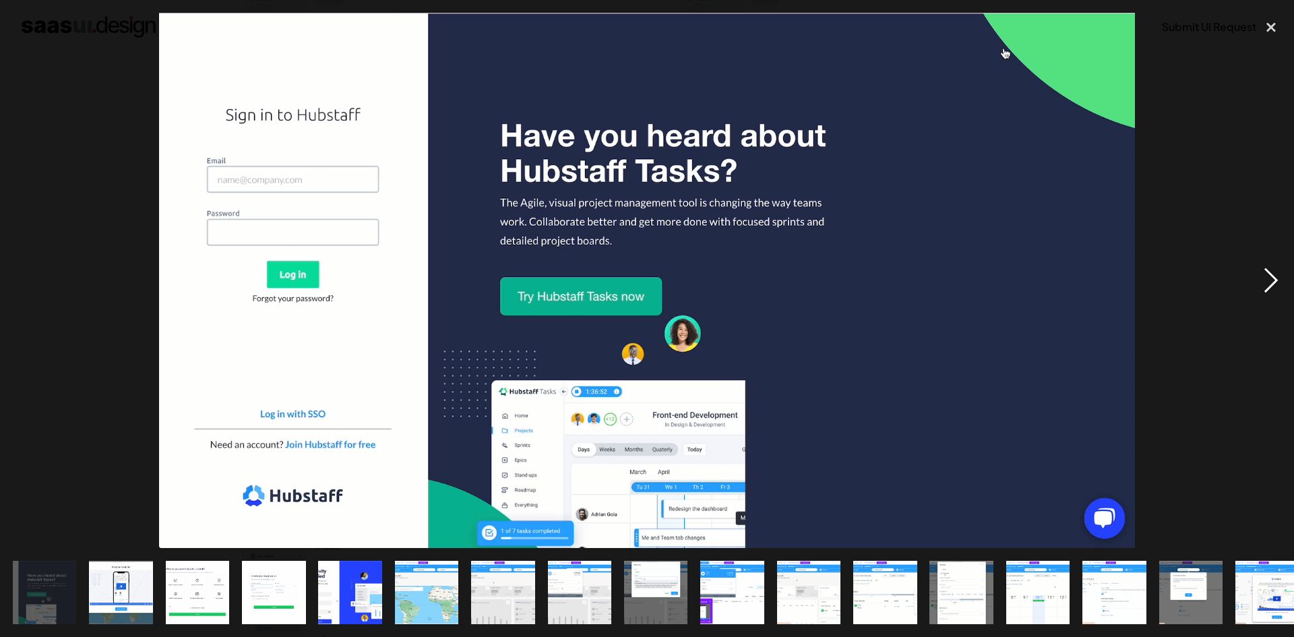
click at [1269, 276] on div "next image" at bounding box center [1271, 280] width 46 height 535
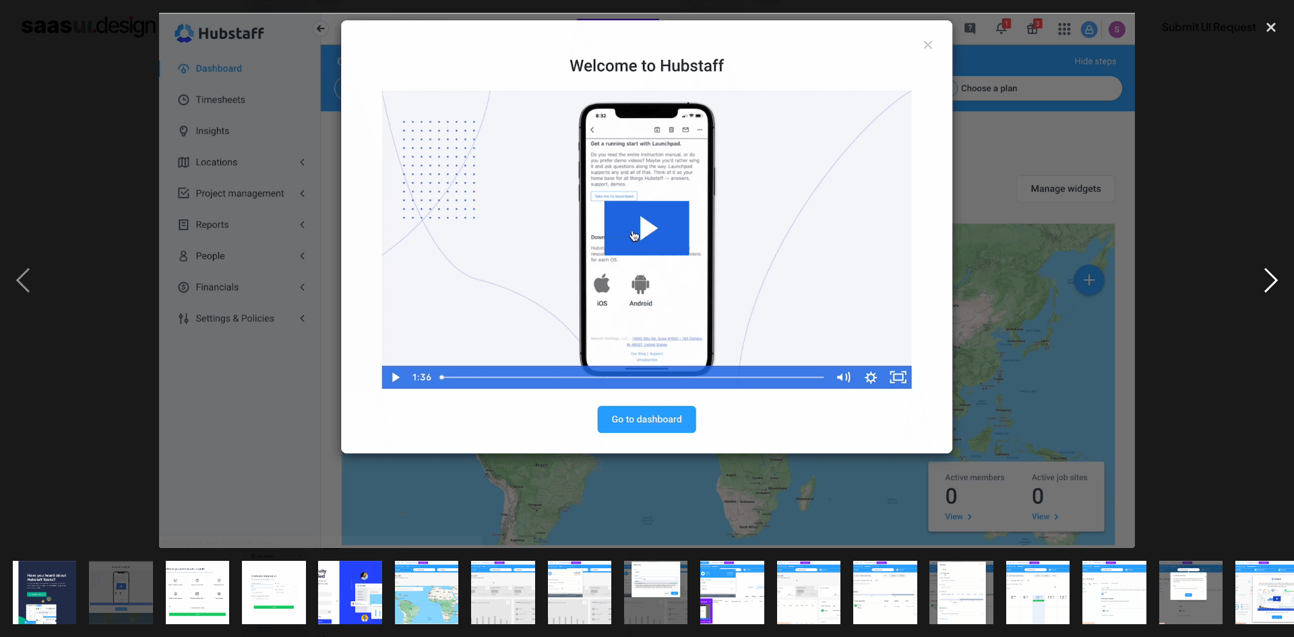
click at [1269, 276] on div "next image" at bounding box center [1271, 280] width 46 height 535
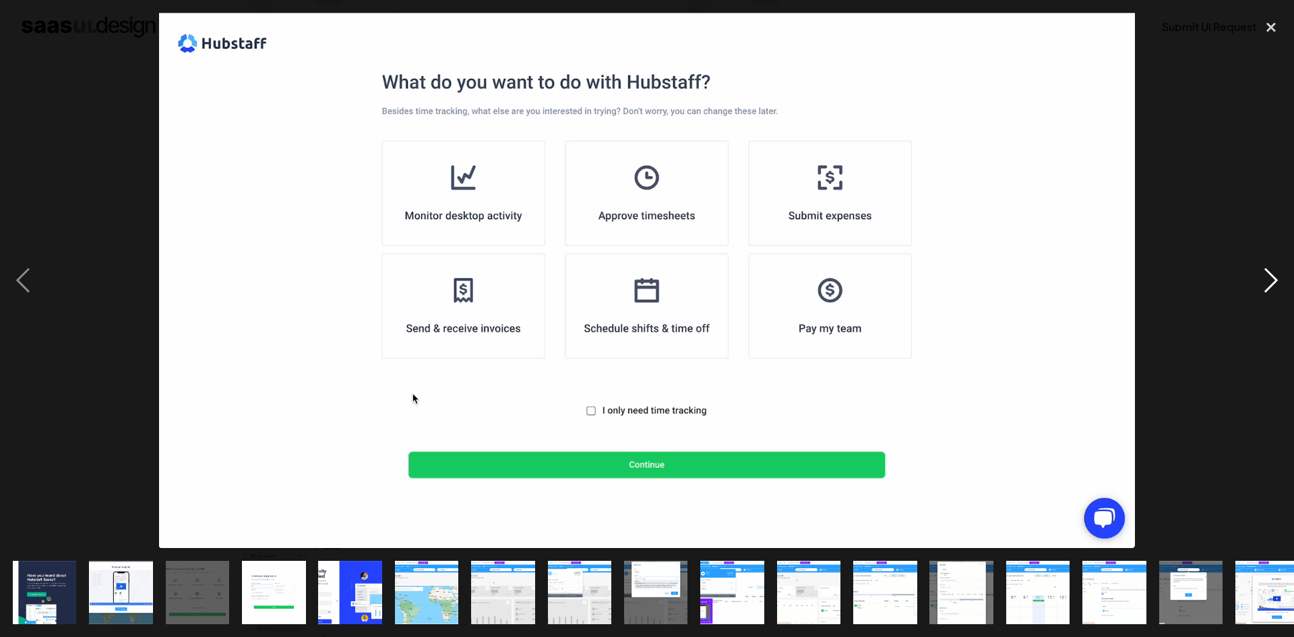
click at [1269, 276] on div "next image" at bounding box center [1271, 280] width 46 height 535
